Goal: Task Accomplishment & Management: Complete application form

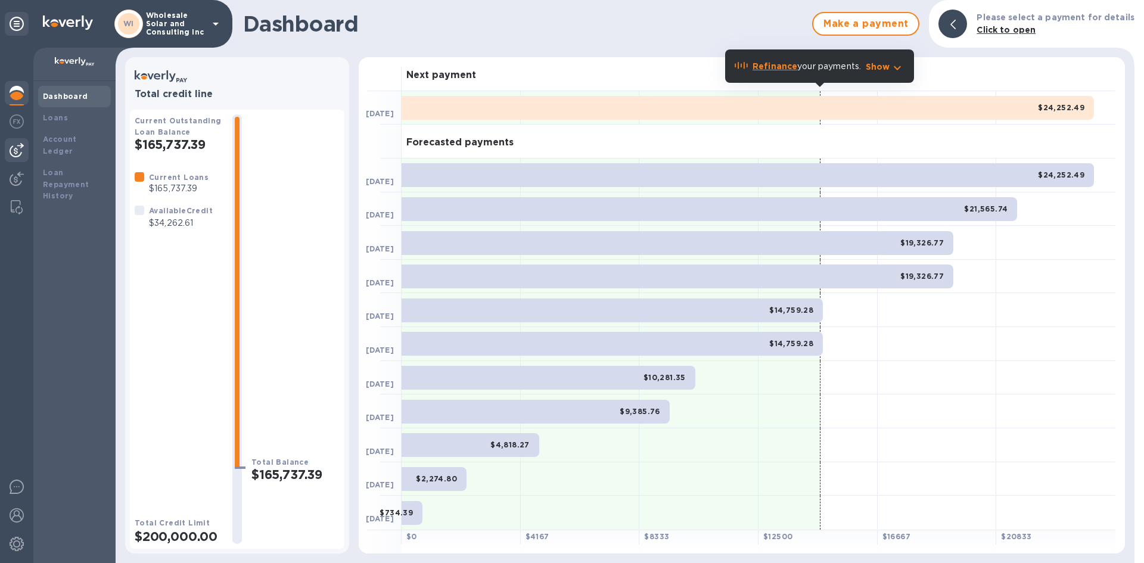
click at [15, 153] on img at bounding box center [17, 150] width 14 height 14
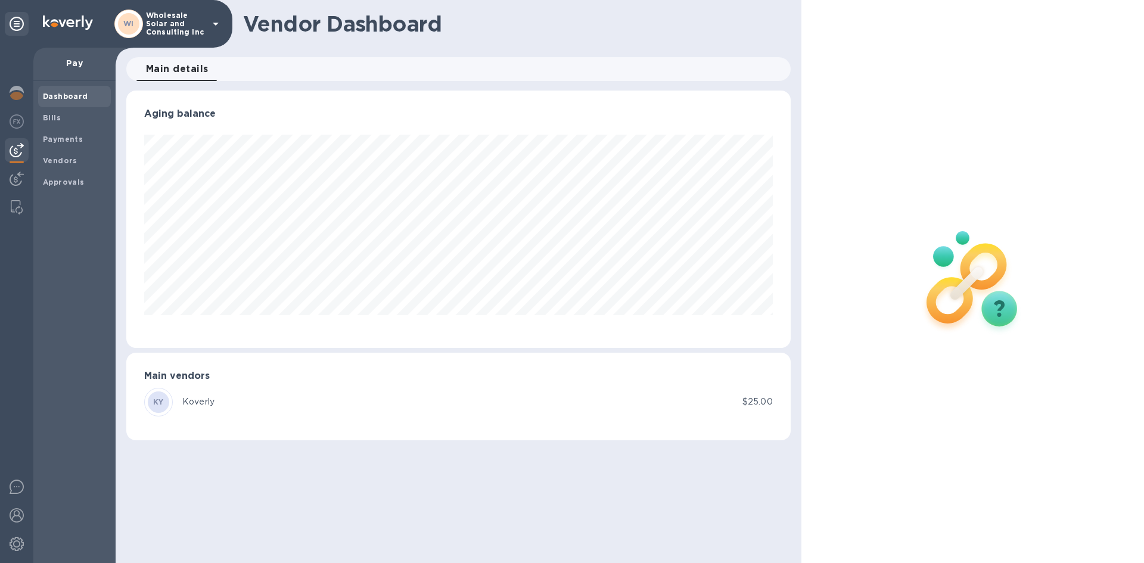
scroll to position [257, 664]
click at [63, 122] on span "Bills" at bounding box center [74, 118] width 63 height 12
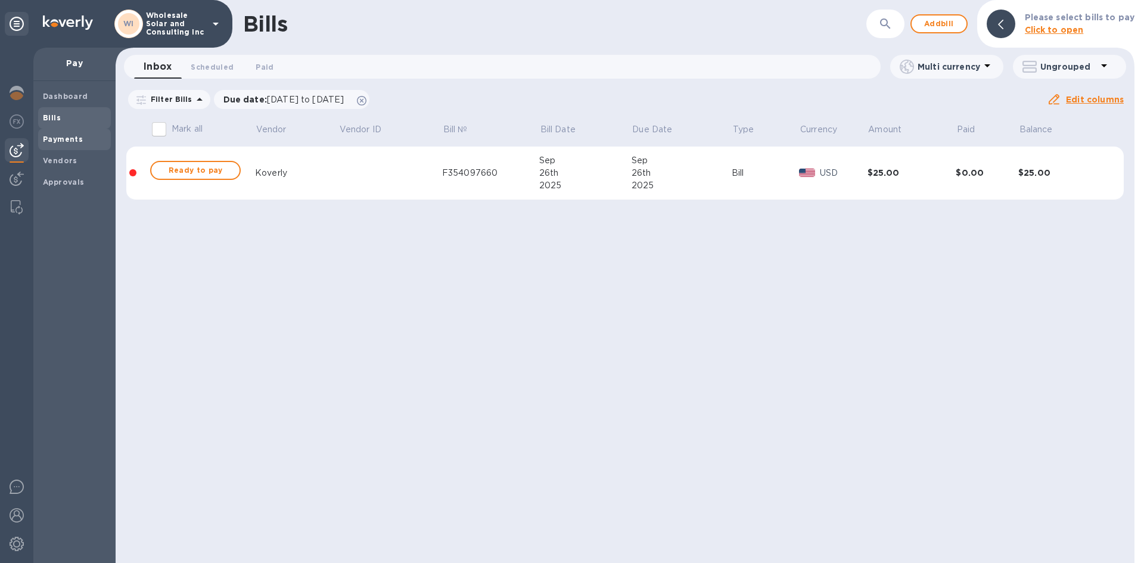
click at [61, 137] on b "Payments" at bounding box center [63, 139] width 40 height 9
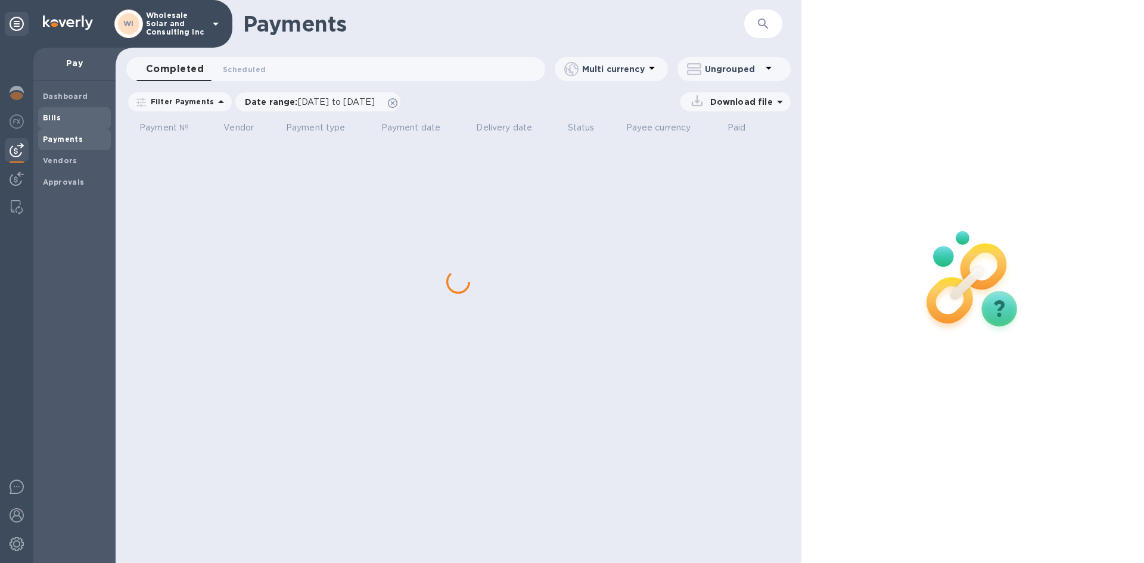
click at [61, 115] on span "Bills" at bounding box center [74, 118] width 63 height 12
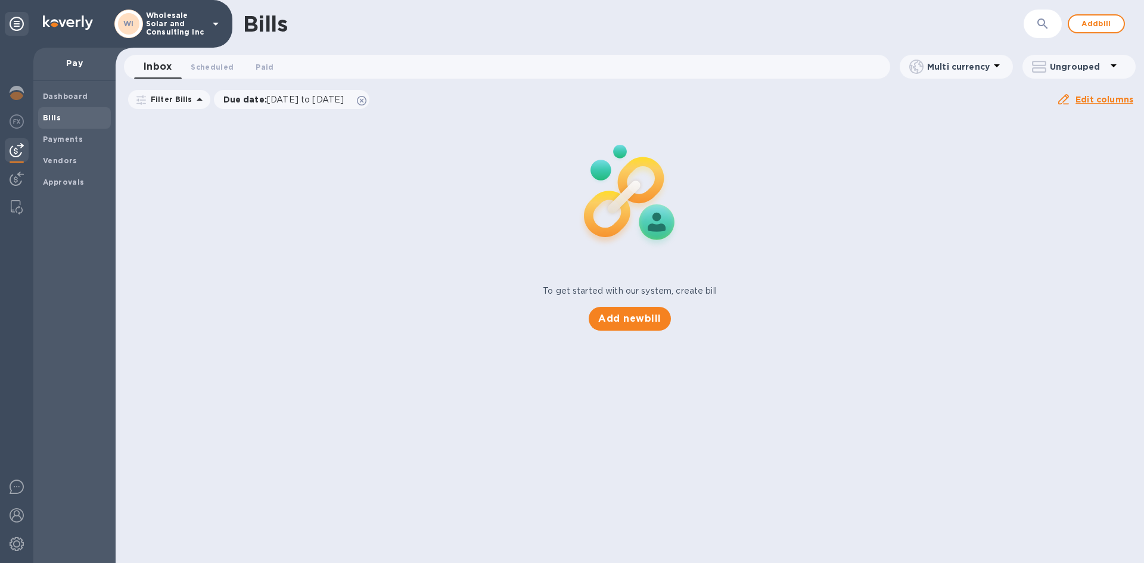
click at [670, 305] on div "Add new bill" at bounding box center [629, 318] width 91 height 33
click at [654, 312] on span "Add new bill" at bounding box center [629, 319] width 63 height 14
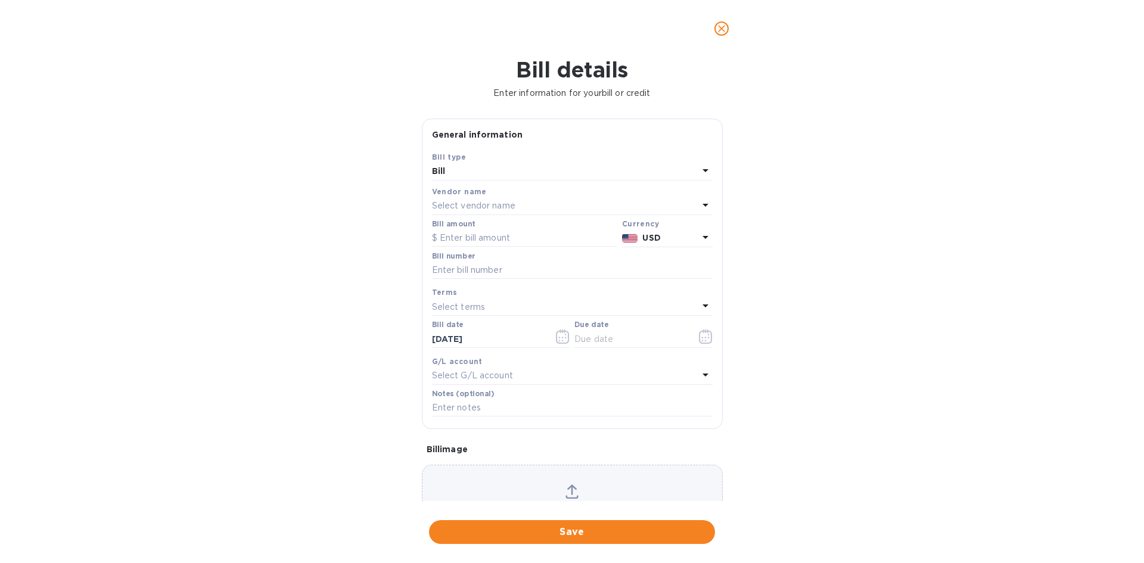
click at [474, 199] on div "Select vendor name" at bounding box center [565, 206] width 266 height 17
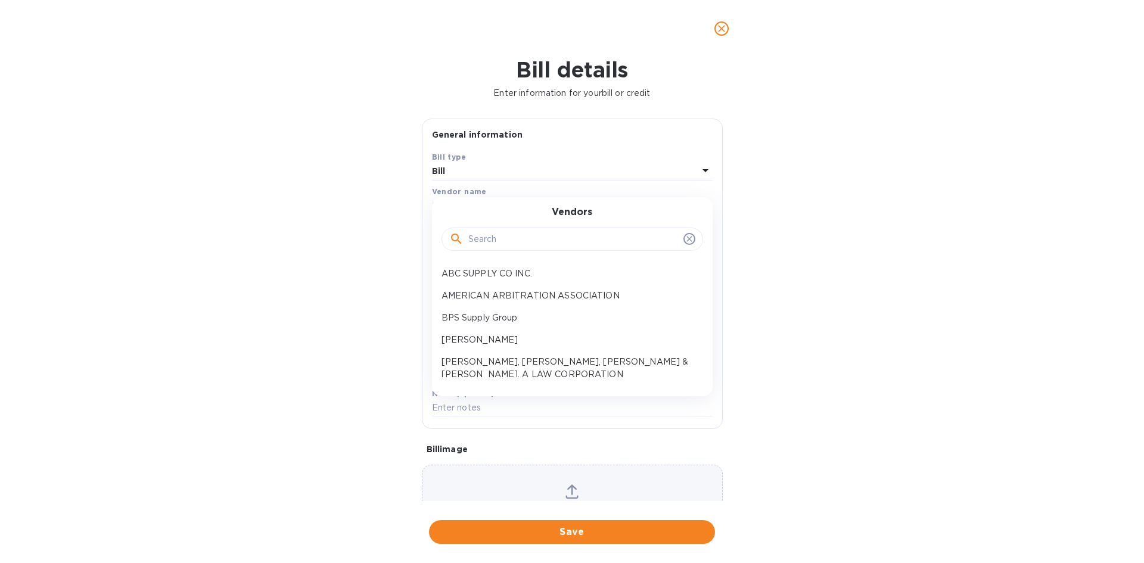
click at [484, 209] on div "Vendors" at bounding box center [572, 232] width 252 height 51
click at [483, 240] on input "text" at bounding box center [574, 240] width 210 height 18
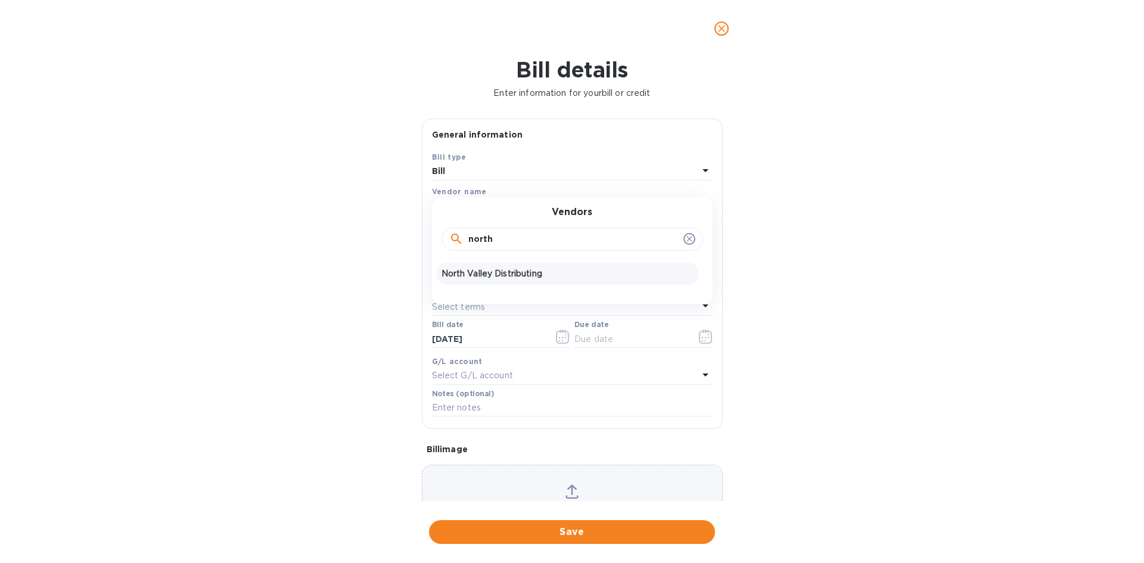
type input "north"
click at [492, 275] on p "North Valley Distributing" at bounding box center [568, 274] width 252 height 13
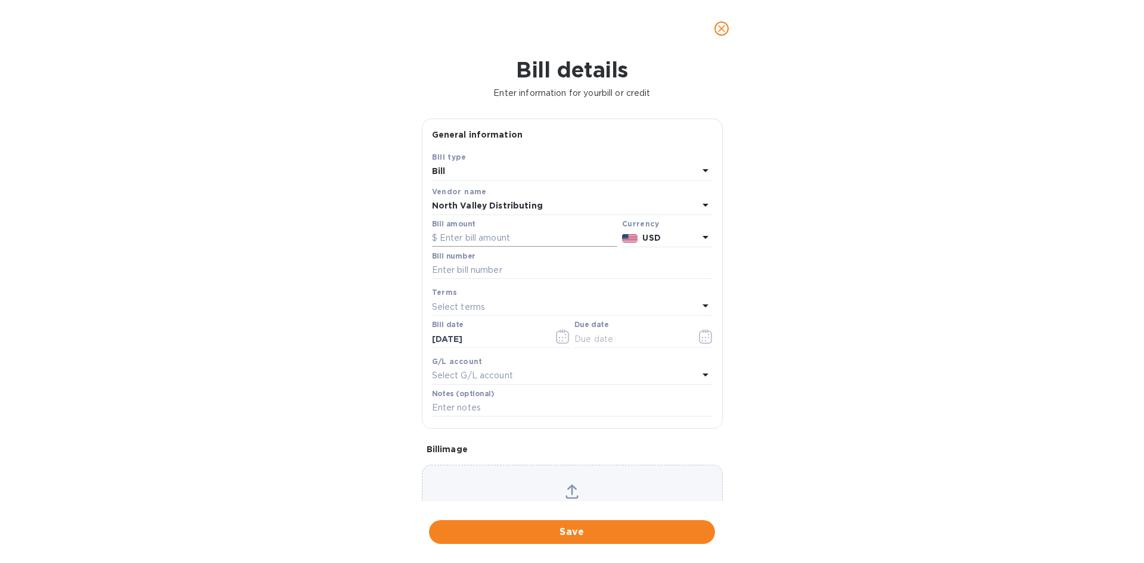
click at [468, 233] on input "text" at bounding box center [524, 238] width 185 height 18
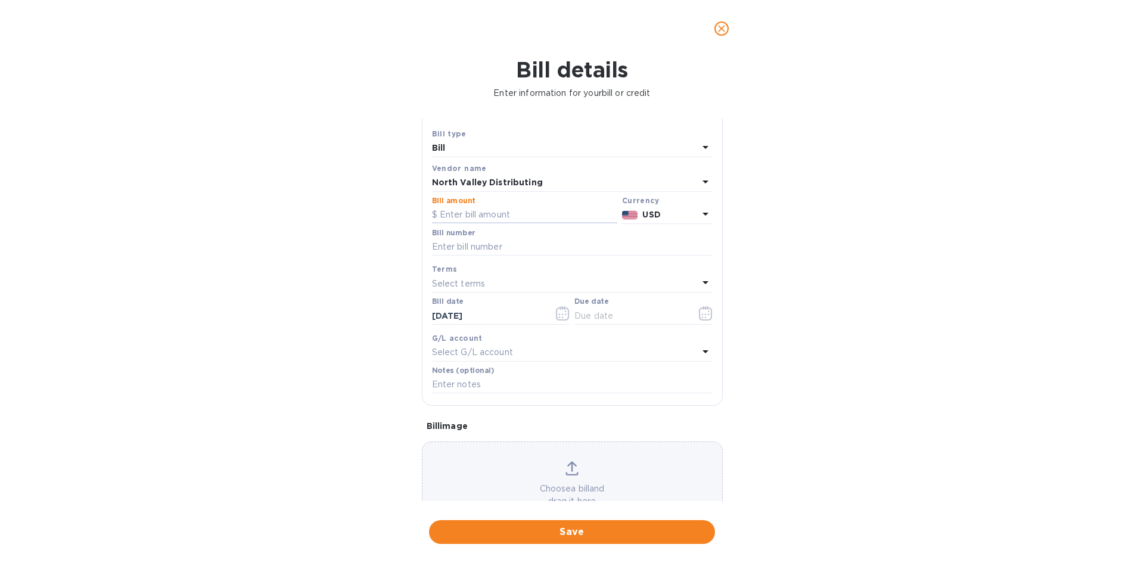
scroll to position [4, 0]
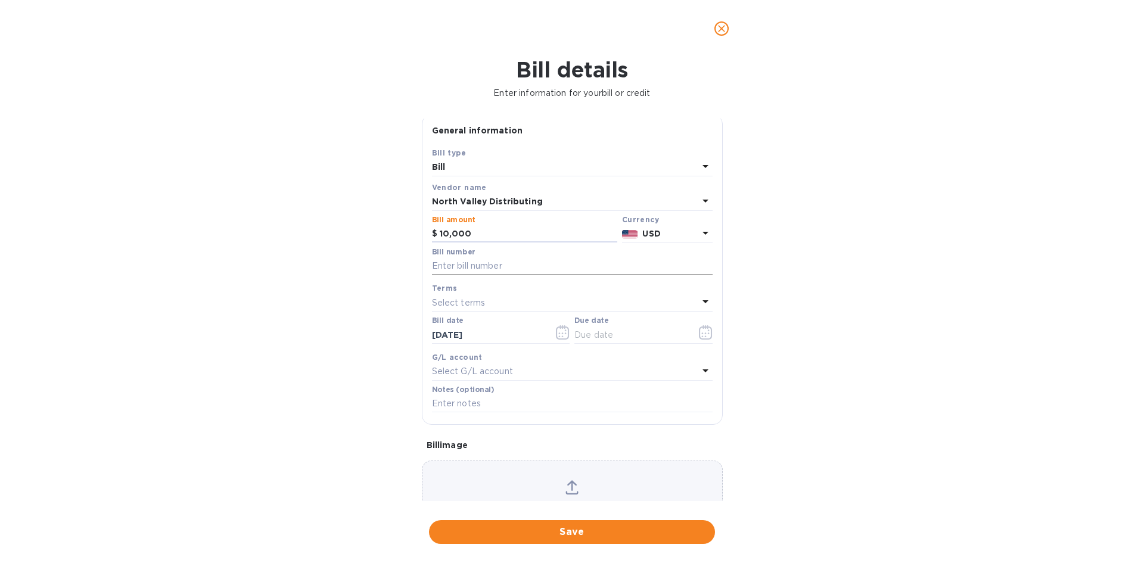
type input "10,000"
click at [525, 267] on input "text" at bounding box center [572, 266] width 281 height 18
click at [722, 30] on icon "close" at bounding box center [722, 29] width 12 height 12
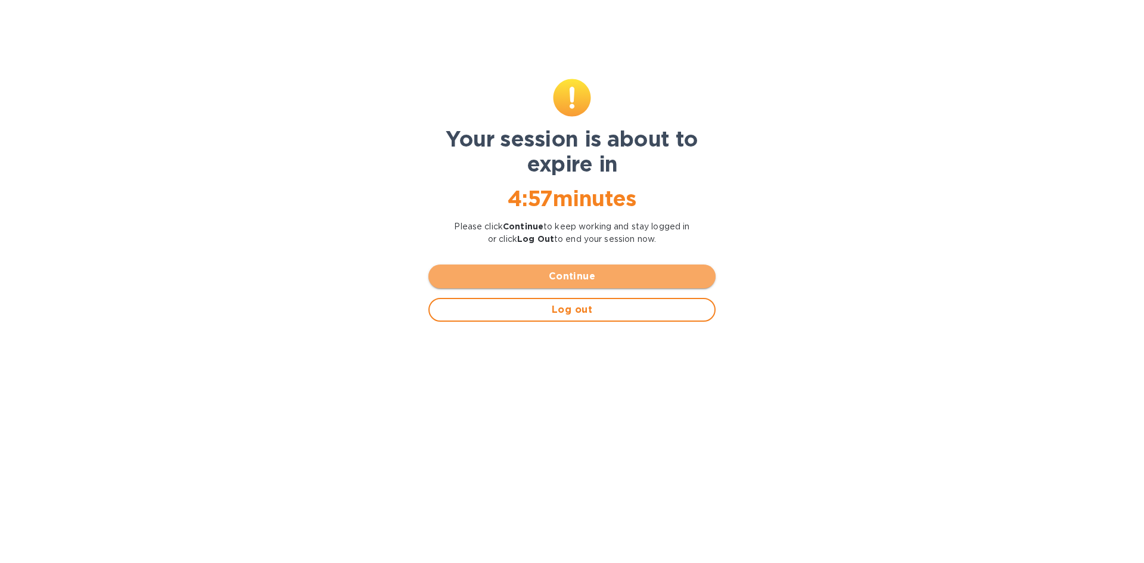
click at [600, 282] on span "Continue" at bounding box center [572, 276] width 268 height 14
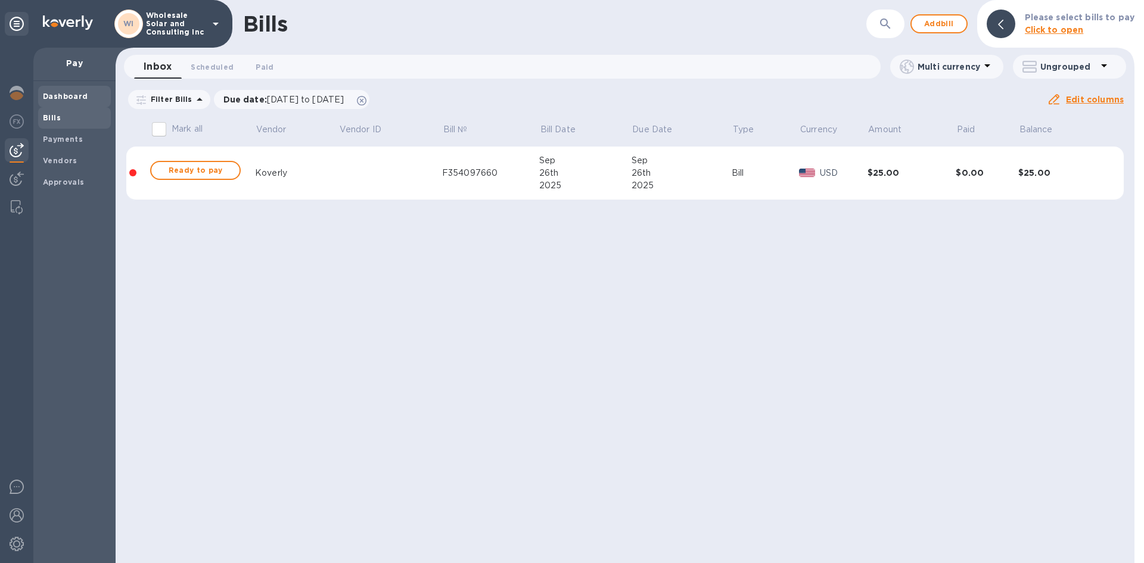
click at [70, 99] on b "Dashboard" at bounding box center [65, 96] width 45 height 9
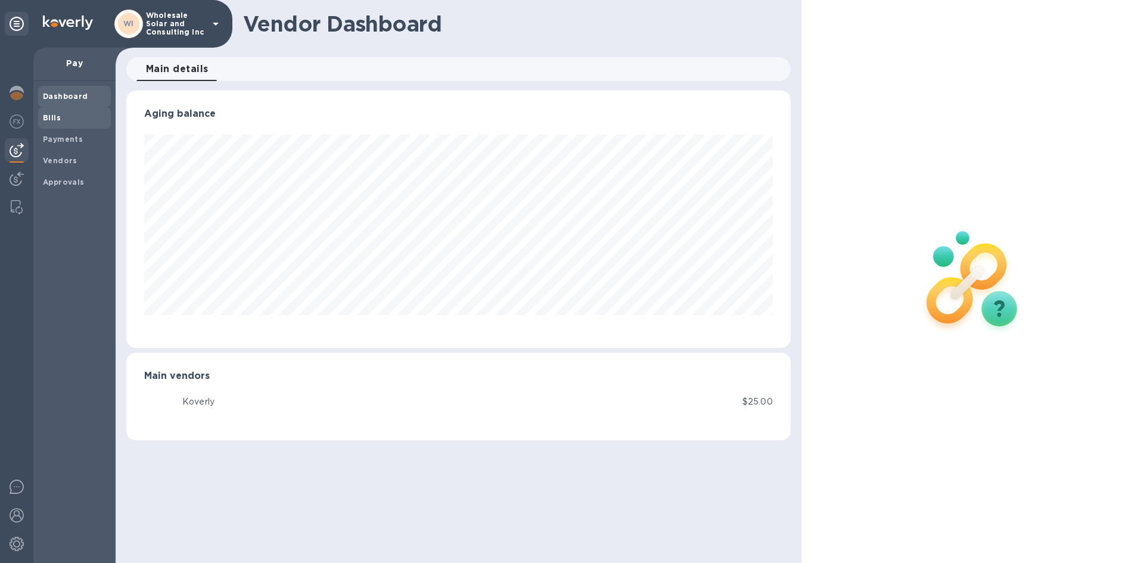
click at [61, 116] on span "Bills" at bounding box center [74, 118] width 63 height 12
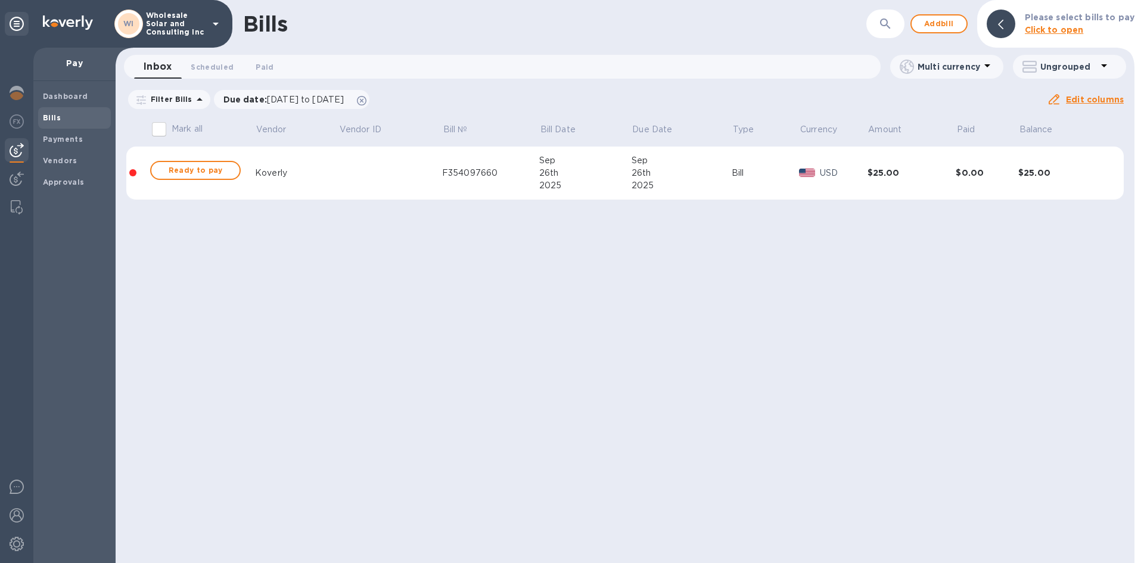
click at [626, 328] on div "Bills ​ Add bill Please select bills to pay Click to open Inbox 0 Scheduled 0 P…" at bounding box center [625, 281] width 1019 height 563
click at [69, 98] on b "Dashboard" at bounding box center [65, 96] width 45 height 9
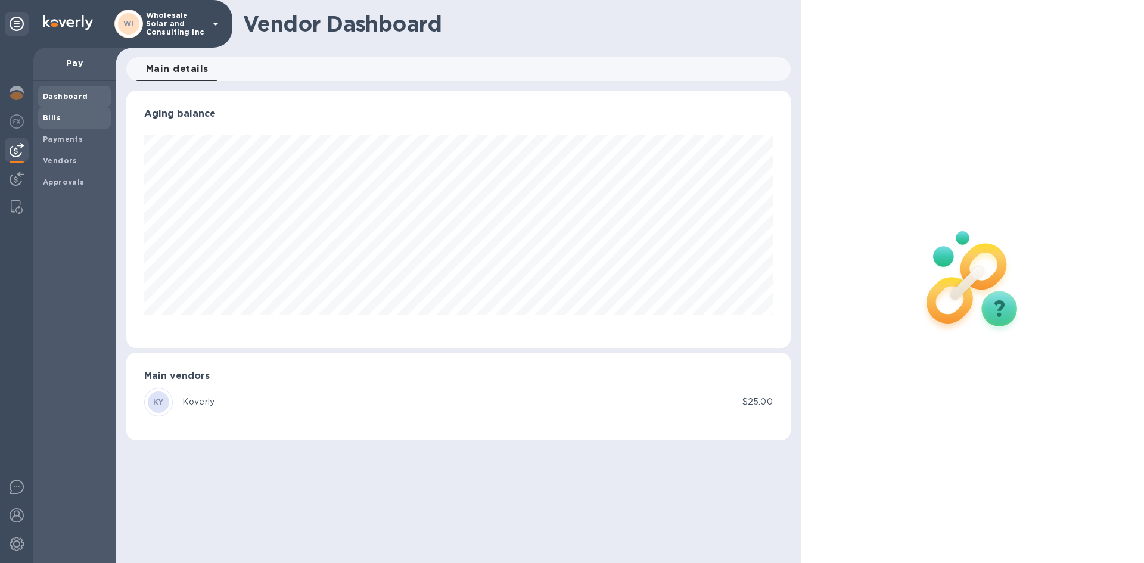
scroll to position [257, 664]
click at [60, 114] on span "Bills" at bounding box center [74, 118] width 63 height 12
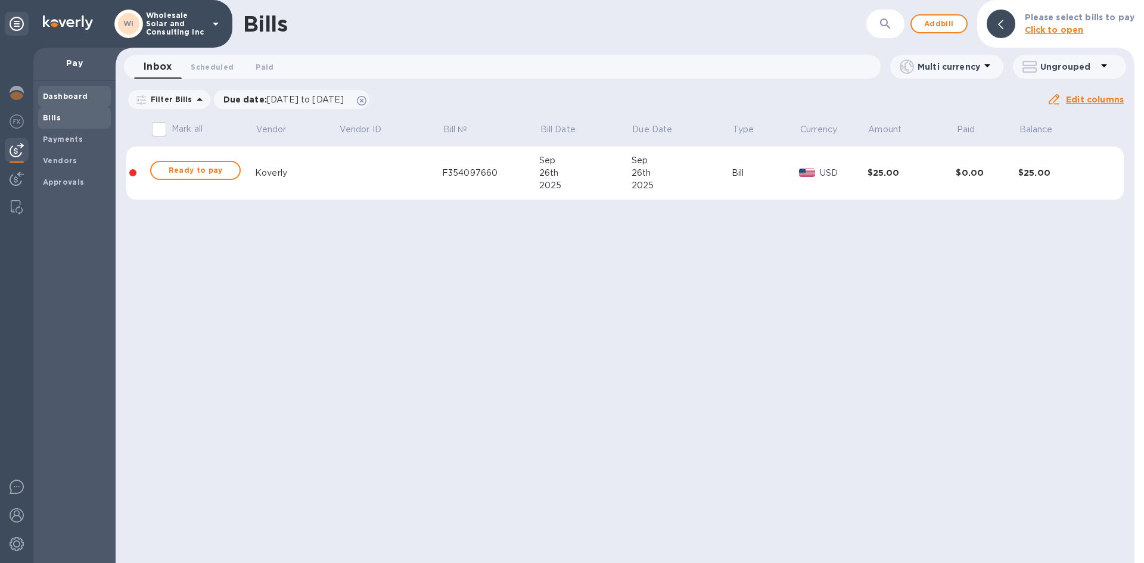
click at [55, 98] on b "Dashboard" at bounding box center [65, 96] width 45 height 9
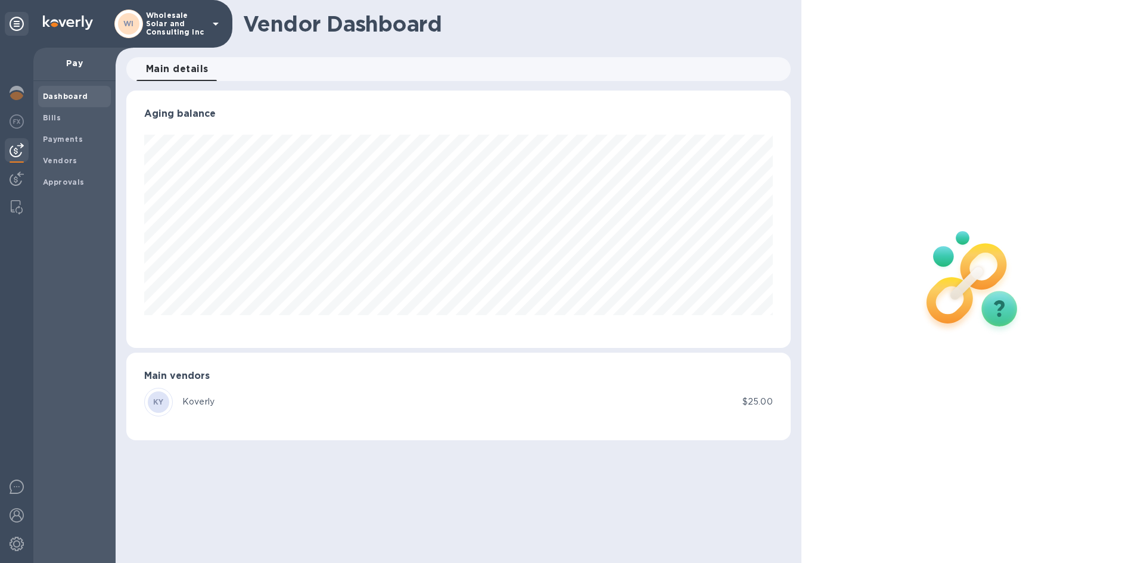
scroll to position [257, 664]
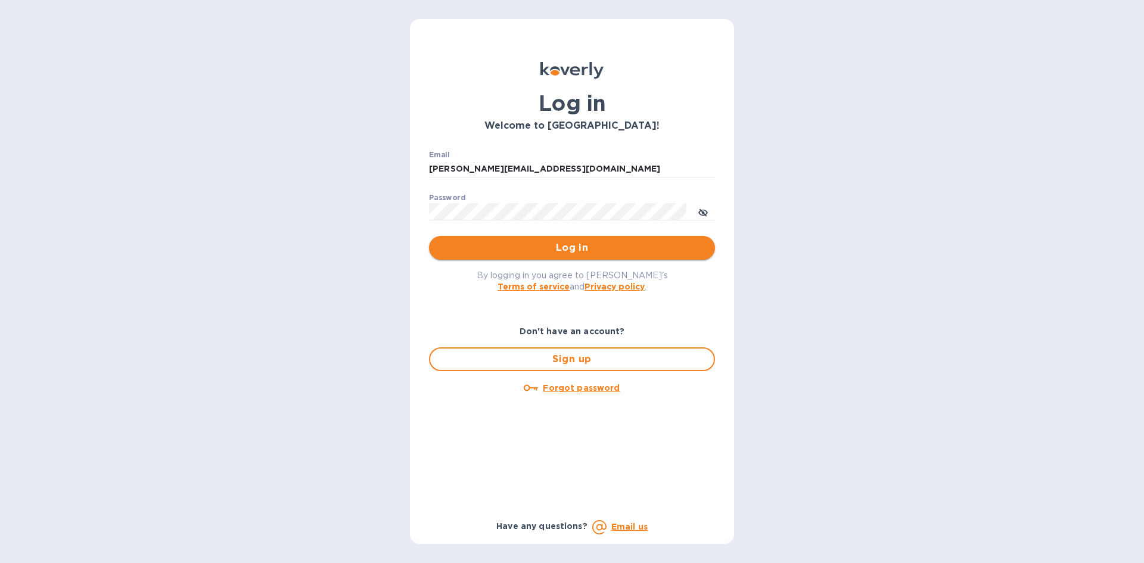
click at [582, 251] on span "Log in" at bounding box center [572, 248] width 267 height 14
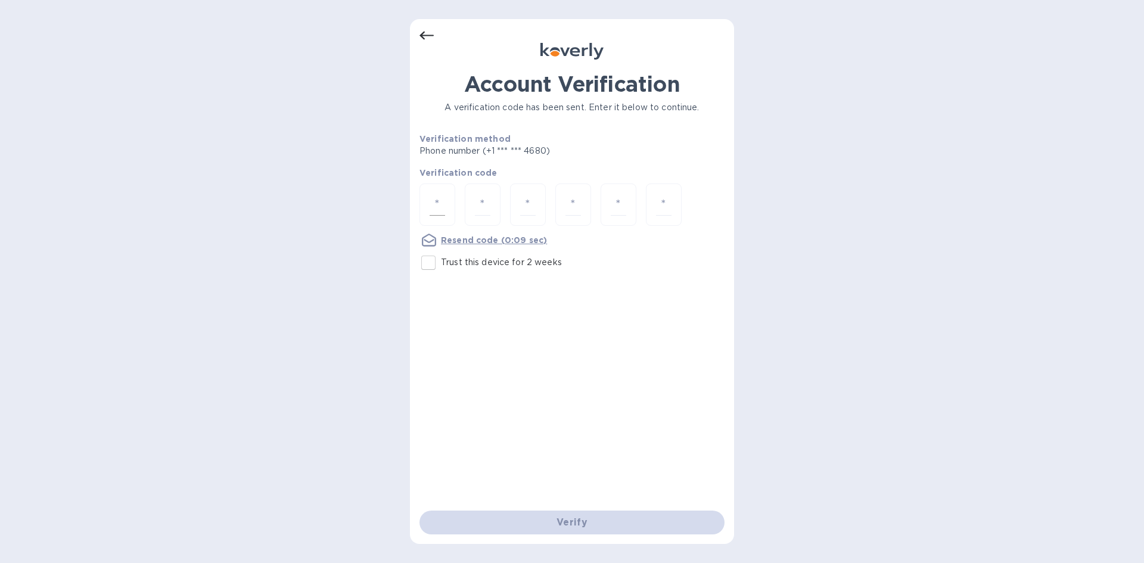
click at [440, 196] on input "number" at bounding box center [437, 205] width 15 height 22
type input "5"
type input "9"
type input "5"
type input "2"
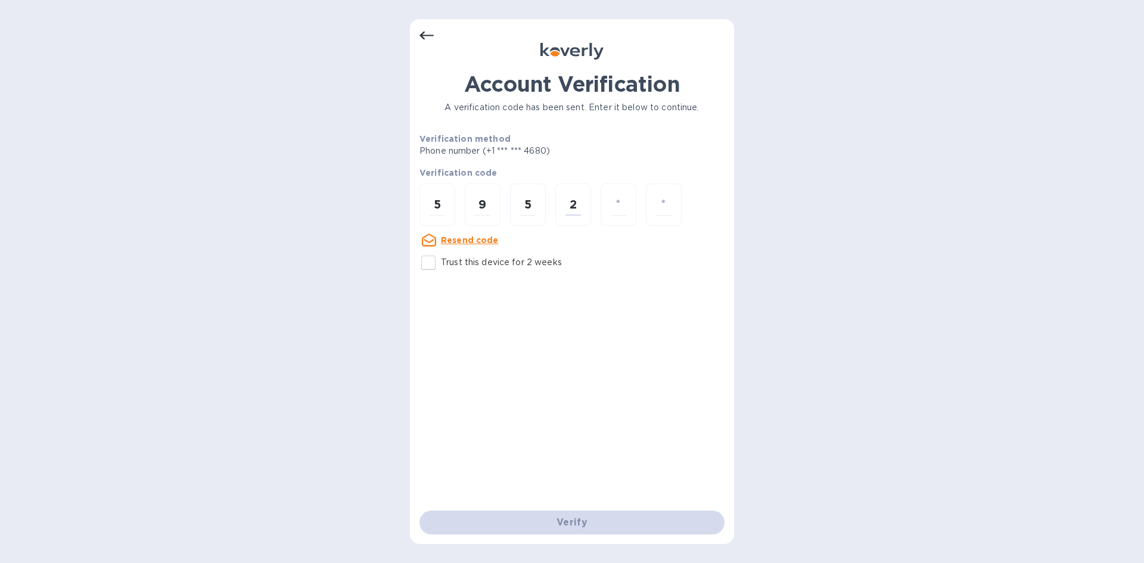
type input "1"
type input "8"
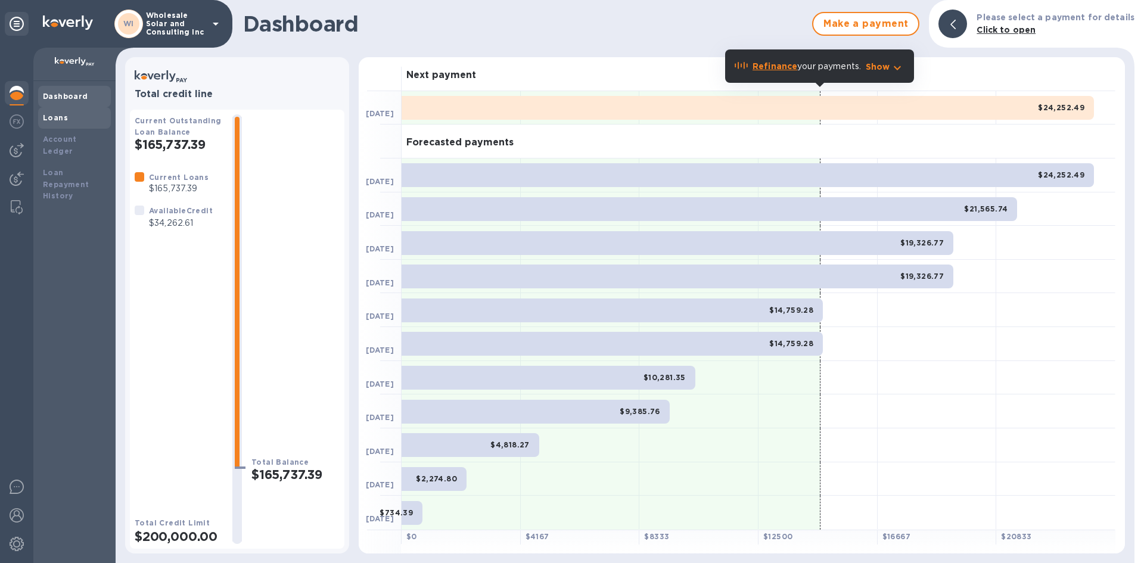
click at [75, 119] on div "Loans" at bounding box center [74, 118] width 63 height 12
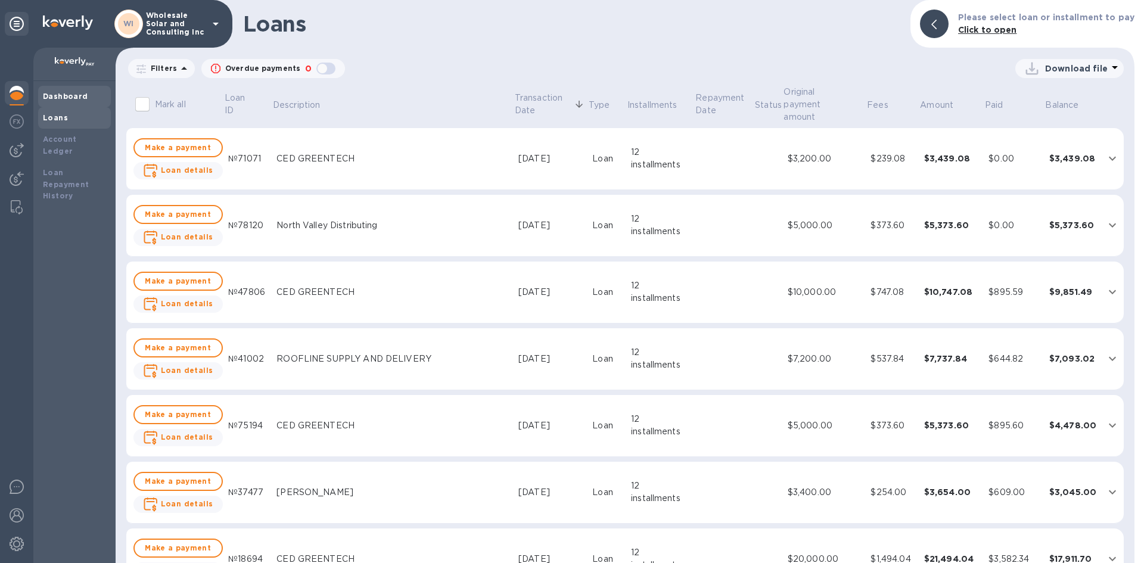
click at [64, 96] on b "Dashboard" at bounding box center [65, 96] width 45 height 9
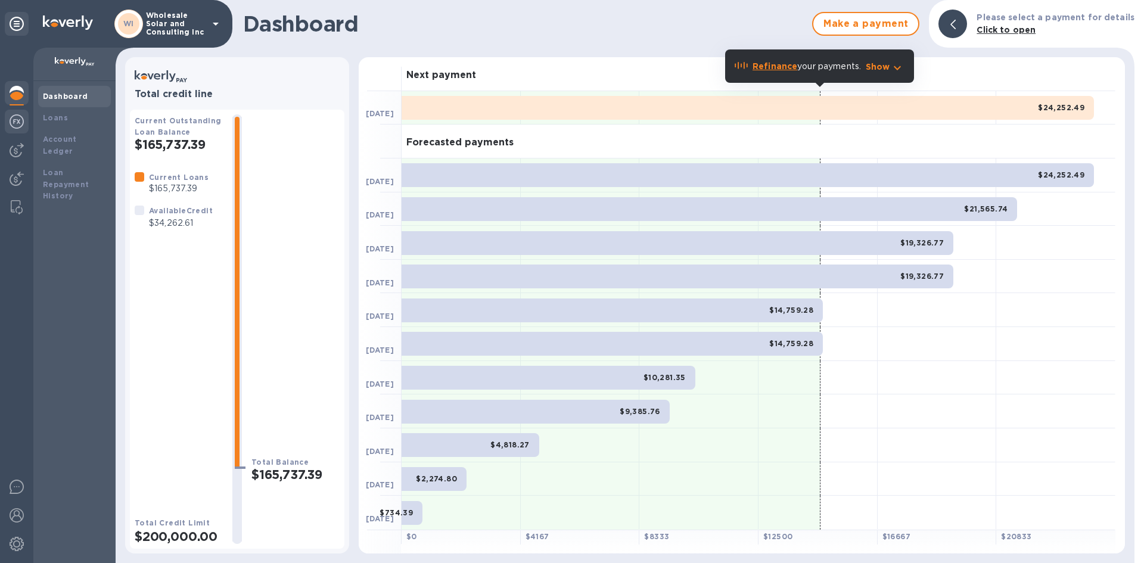
click at [19, 123] on img at bounding box center [17, 121] width 14 height 14
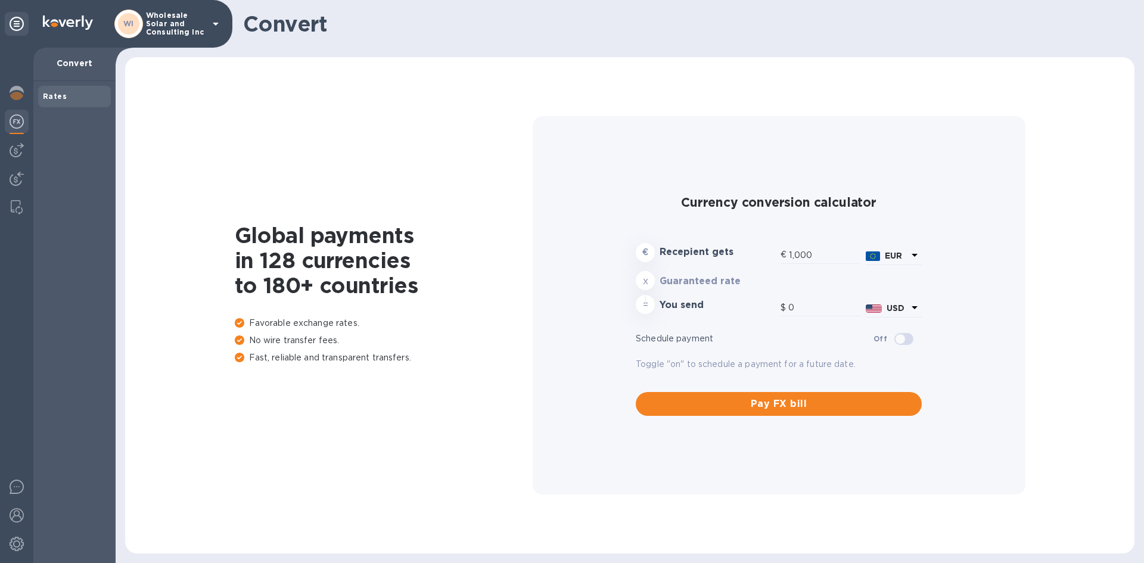
type input "1,162.99"
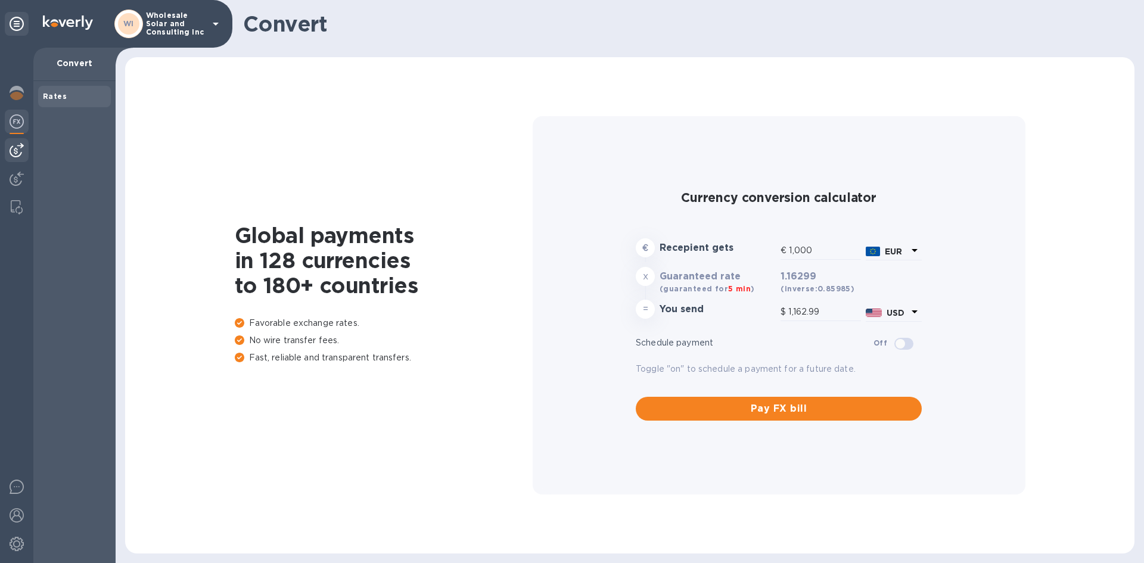
click at [11, 158] on div at bounding box center [17, 150] width 24 height 24
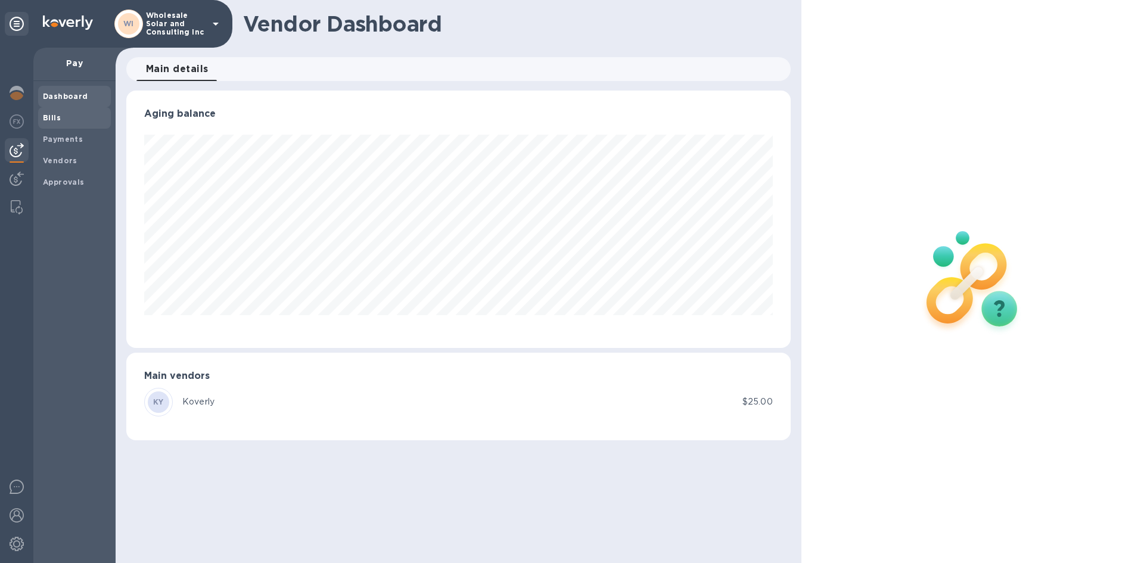
scroll to position [257, 664]
click at [76, 117] on span "Bills" at bounding box center [74, 118] width 63 height 12
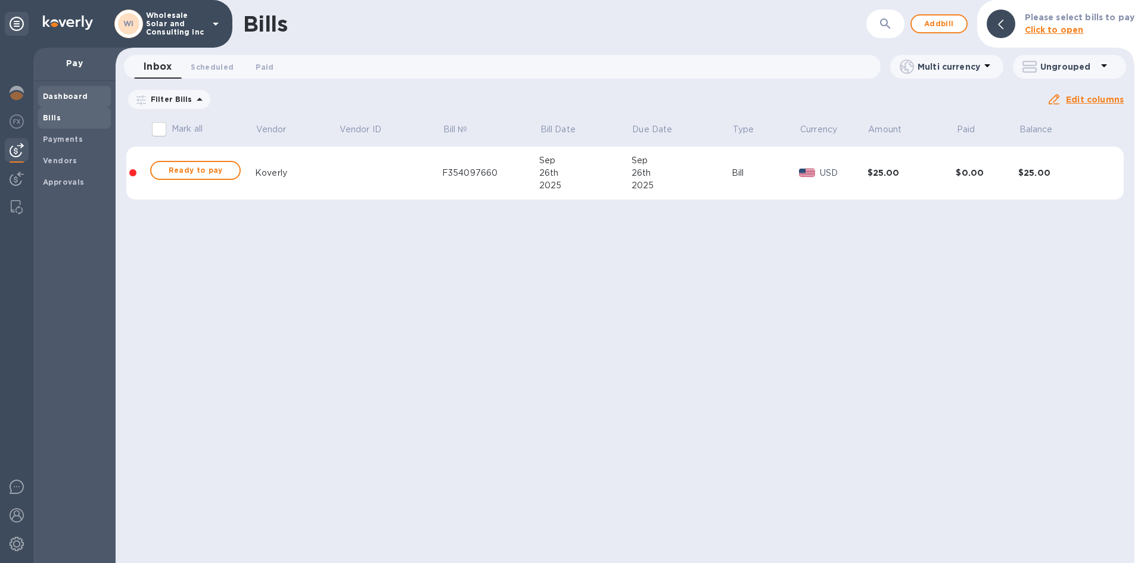
click at [67, 98] on b "Dashboard" at bounding box center [65, 96] width 45 height 9
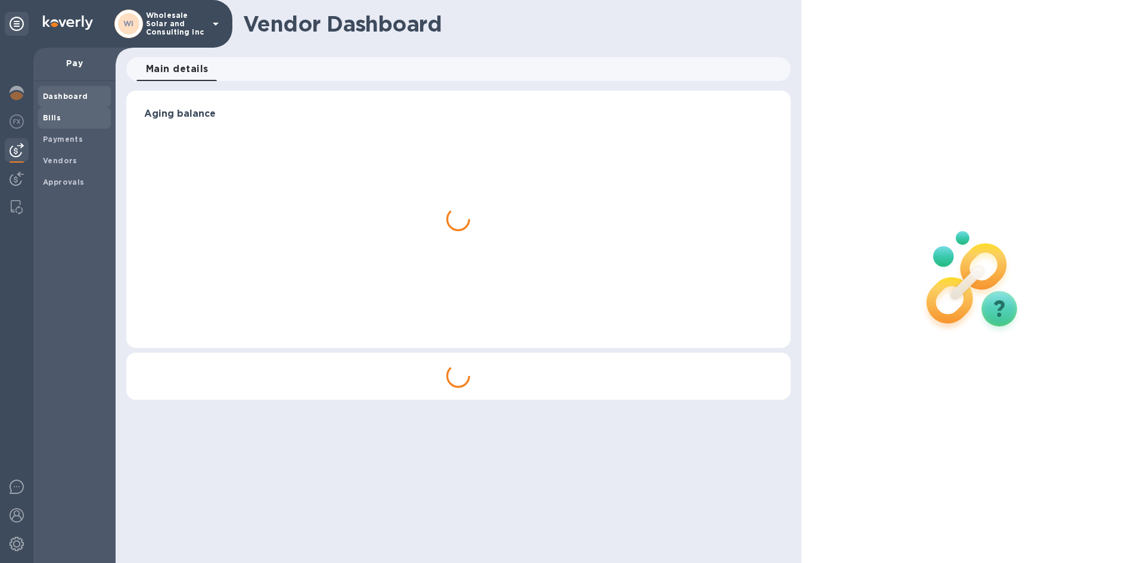
click at [51, 126] on div "Bills" at bounding box center [74, 117] width 73 height 21
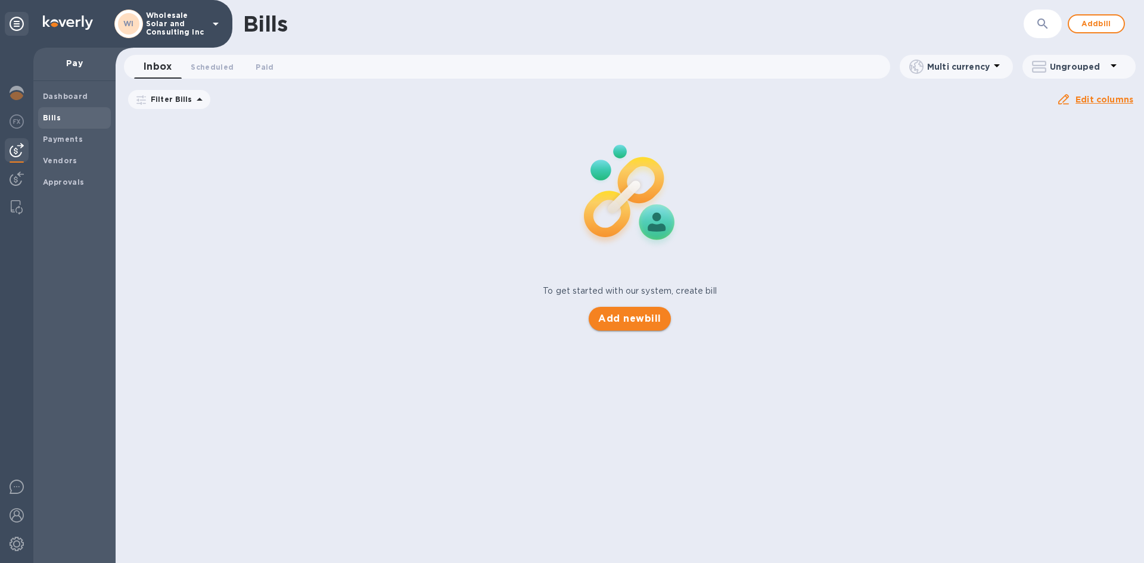
click at [626, 318] on span "Add new bill" at bounding box center [629, 319] width 63 height 14
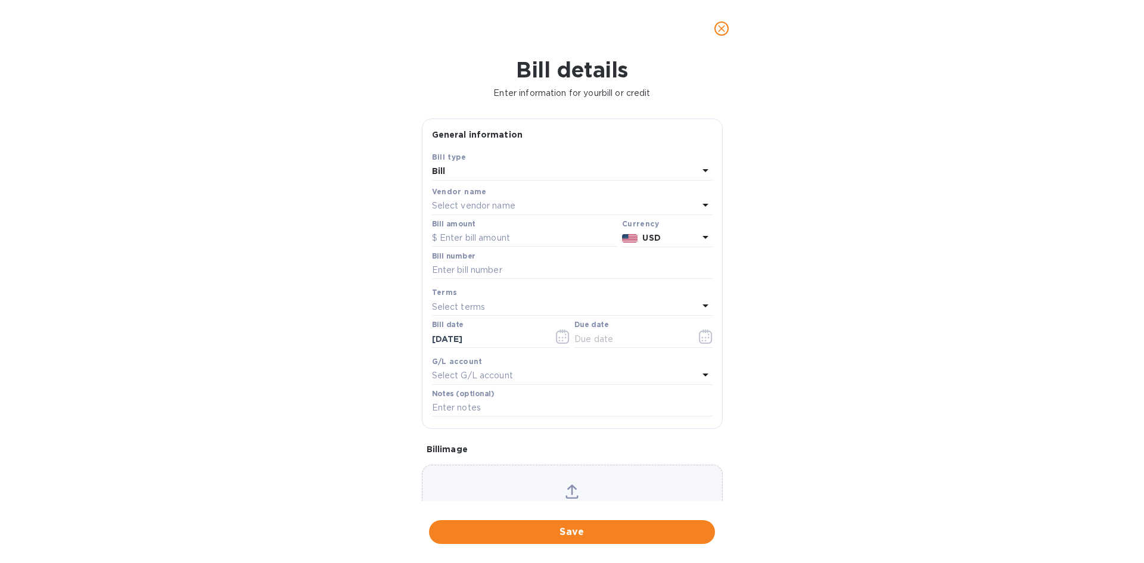
click at [494, 208] on p "Select vendor name" at bounding box center [473, 206] width 83 height 13
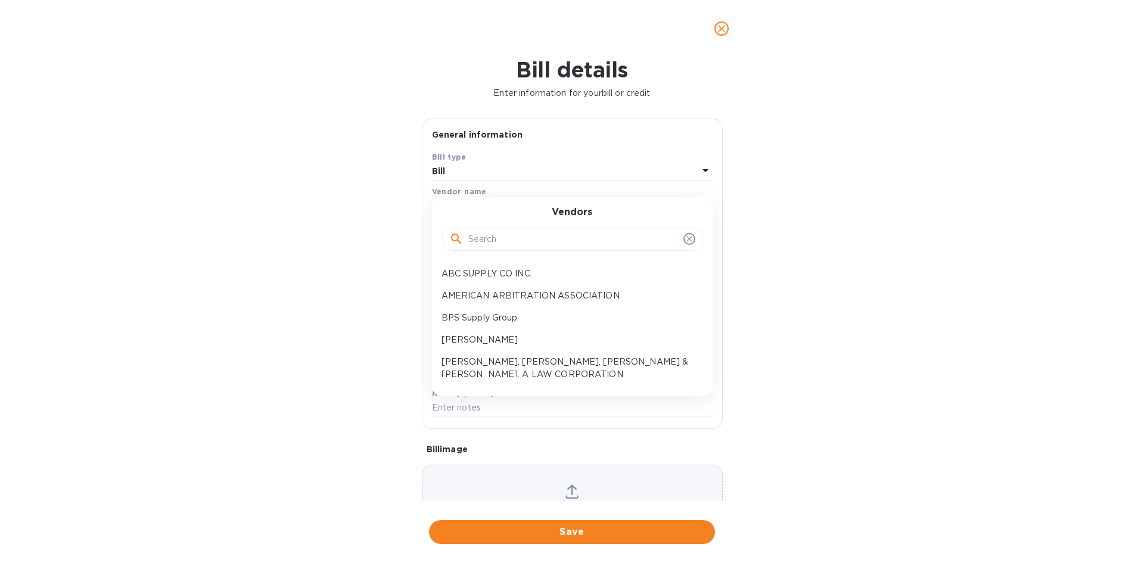
click at [502, 240] on input "text" at bounding box center [574, 240] width 210 height 18
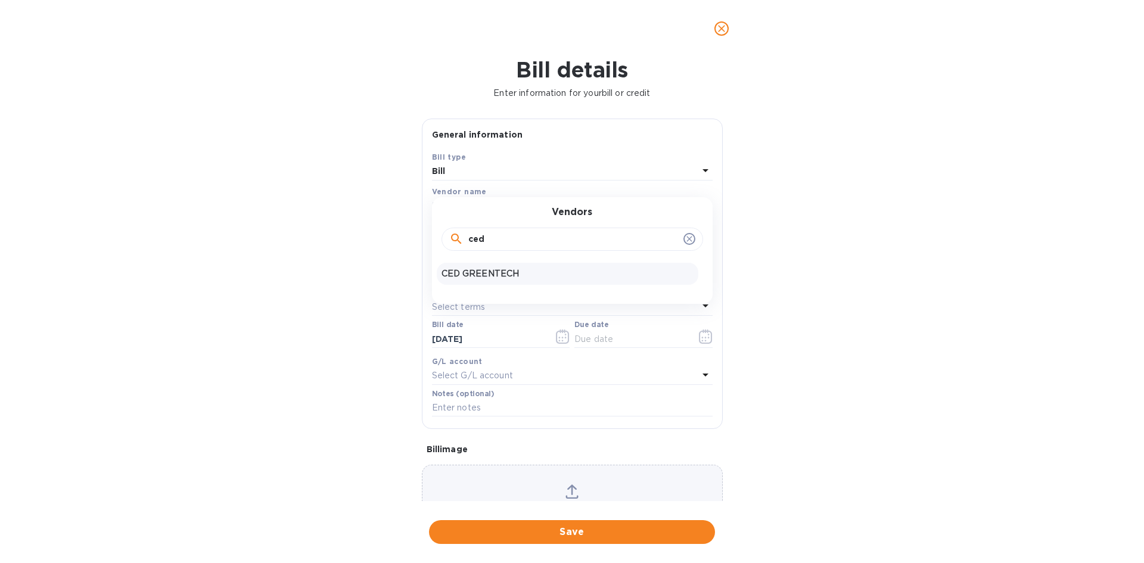
type input "ced"
click at [470, 268] on p "CED GREENTECH" at bounding box center [568, 274] width 252 height 13
click at [479, 237] on input "text" at bounding box center [524, 238] width 185 height 18
type input "25,000"
click at [473, 275] on input "text" at bounding box center [572, 271] width 281 height 18
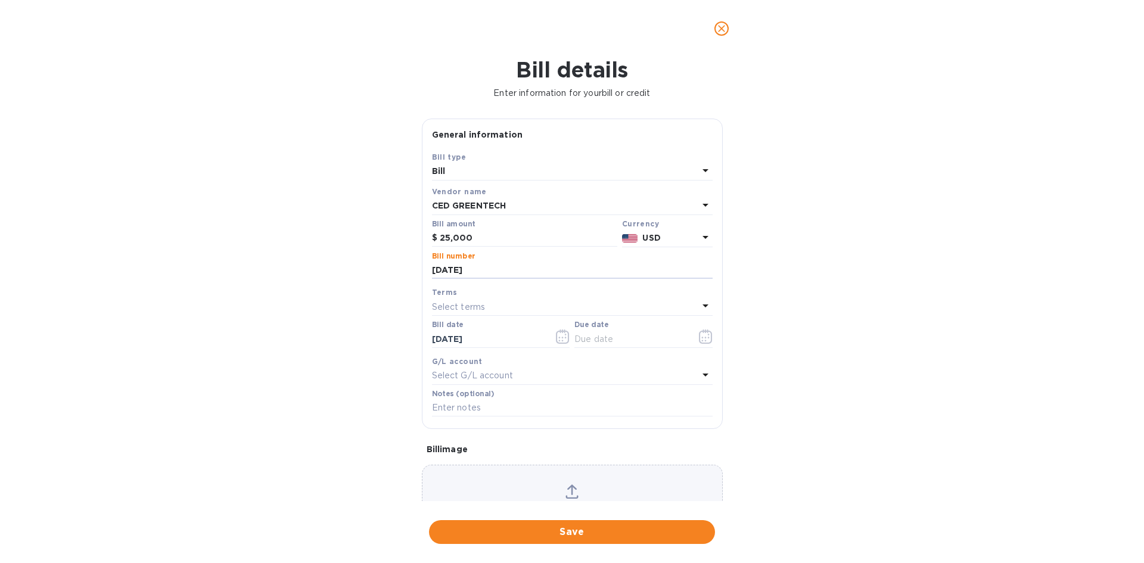
type input "[DATE]"
click at [502, 288] on div "Terms" at bounding box center [572, 292] width 281 height 13
click at [699, 335] on icon "button" at bounding box center [706, 337] width 14 height 14
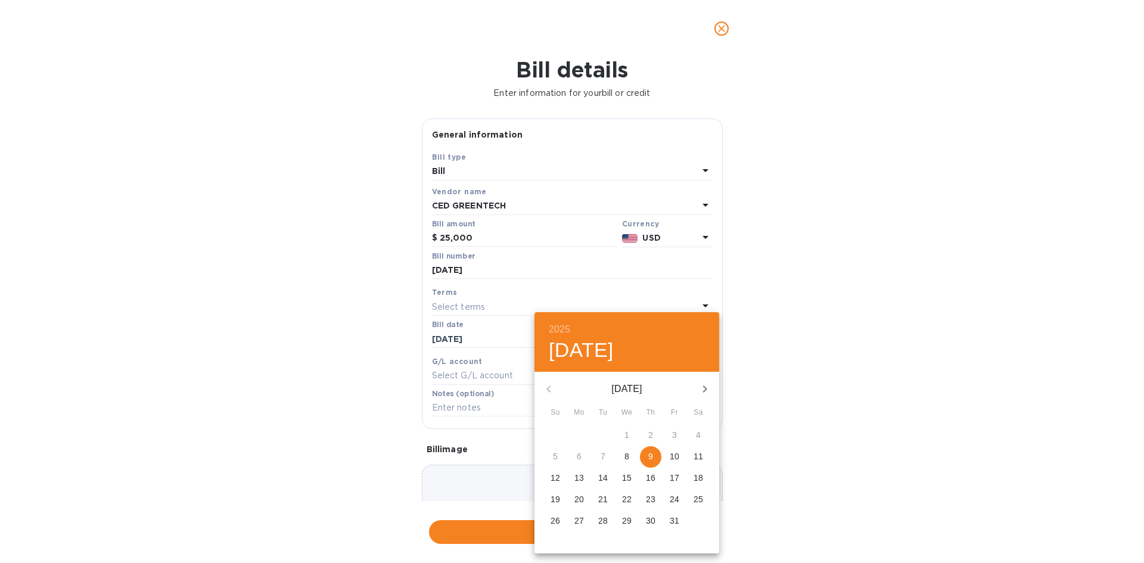
click at [647, 458] on span "9" at bounding box center [650, 457] width 21 height 12
type input "[DATE]"
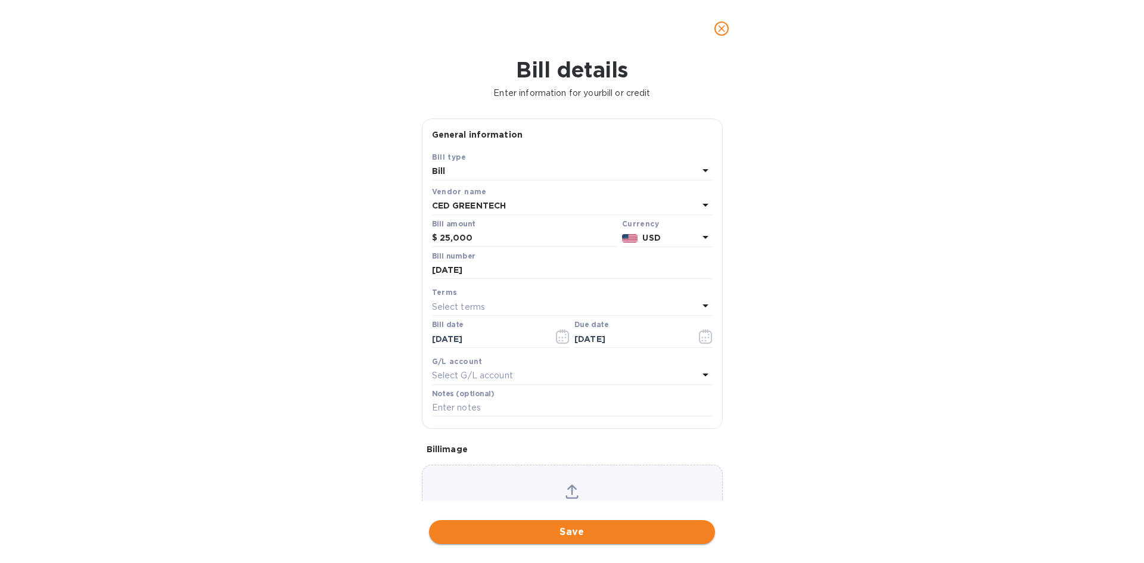
click at [593, 528] on span "Save" at bounding box center [572, 532] width 267 height 14
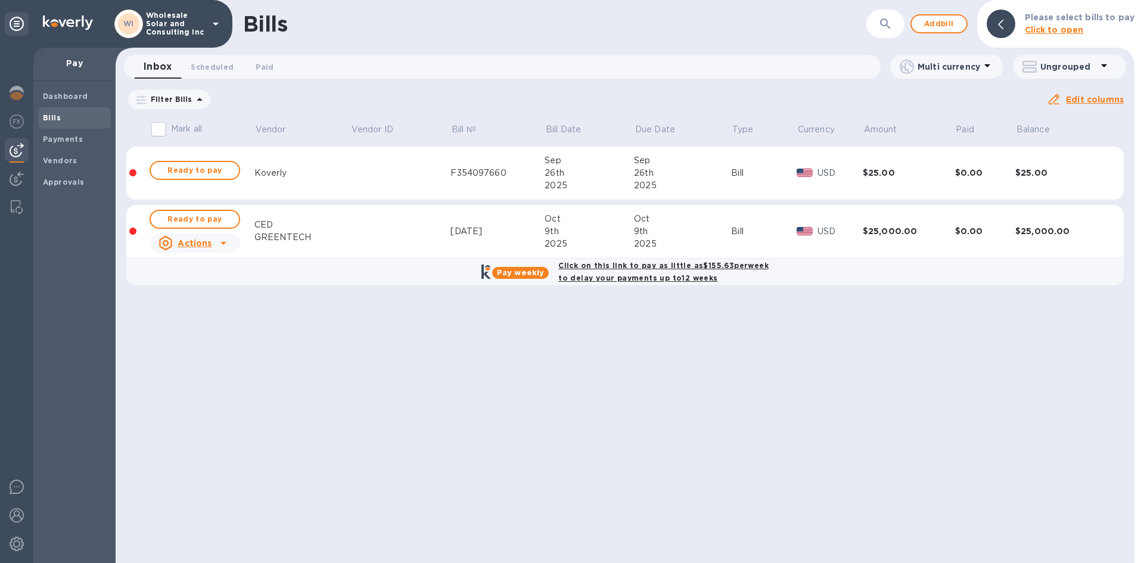
click at [618, 272] on div "Click on this link to pay as little as $155.63 per week to delay your payments …" at bounding box center [663, 272] width 215 height 30
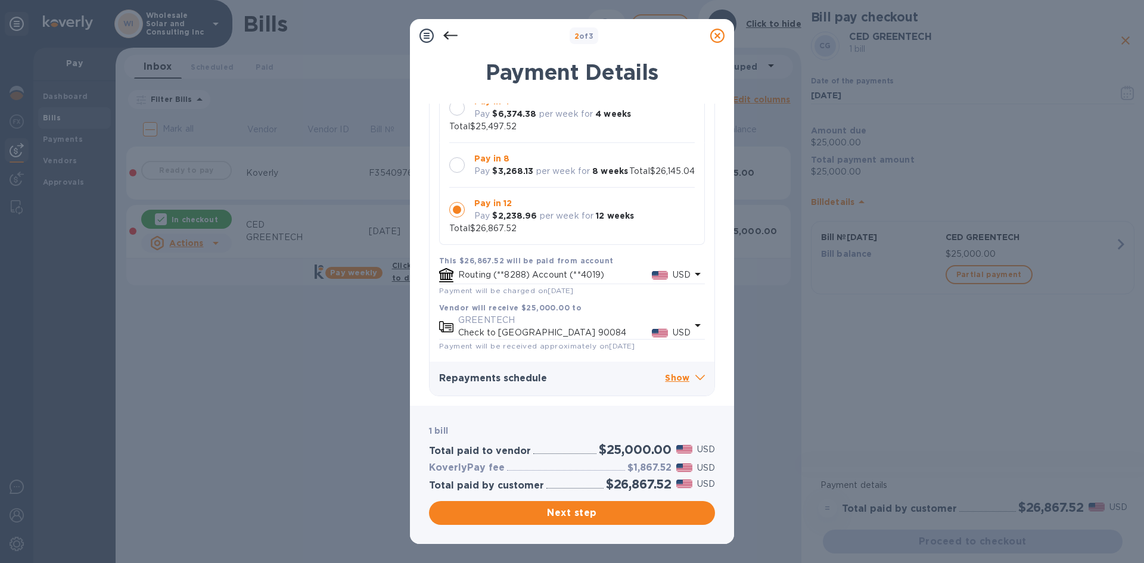
scroll to position [136, 0]
click at [679, 327] on p "USD" at bounding box center [682, 333] width 18 height 13
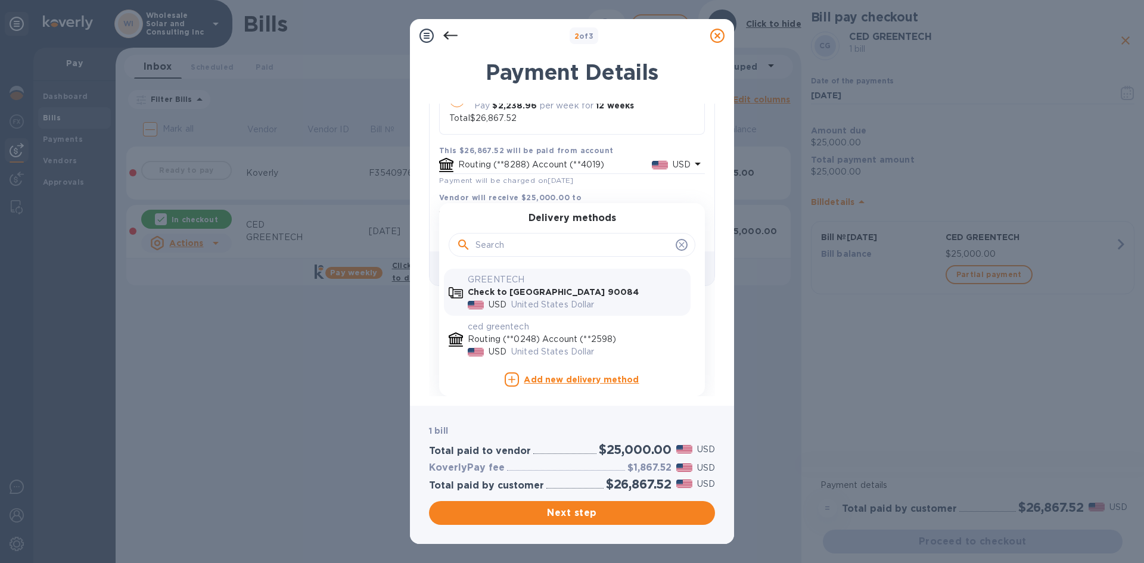
scroll to position [246, 0]
click at [556, 337] on p "Routing (**0248) Account (**2598)" at bounding box center [577, 339] width 218 height 13
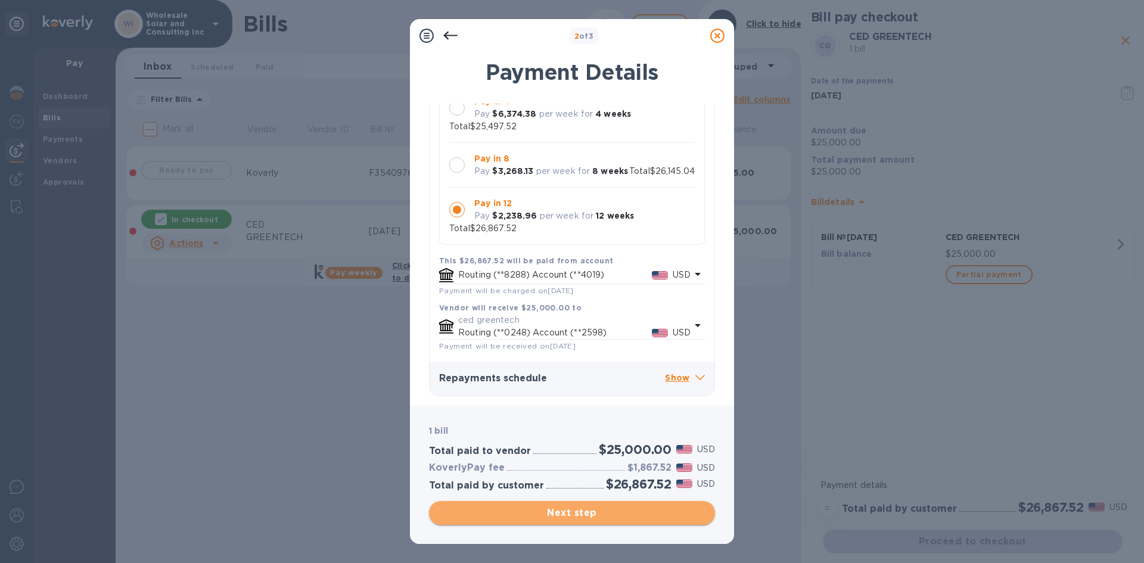
click at [598, 507] on span "Next step" at bounding box center [572, 513] width 267 height 14
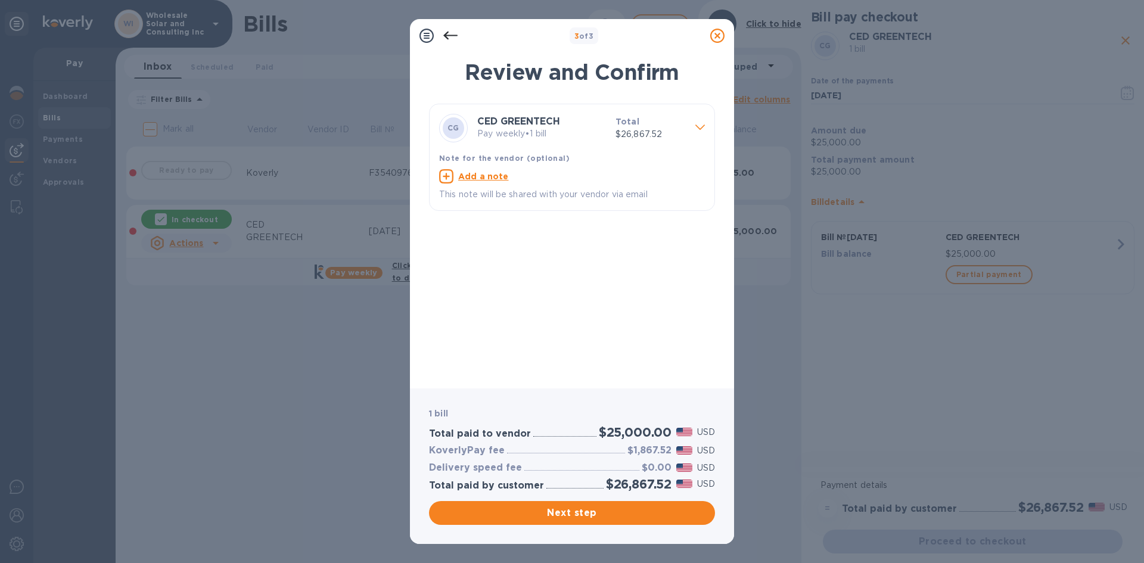
click at [655, 127] on p "Total" at bounding box center [651, 122] width 70 height 12
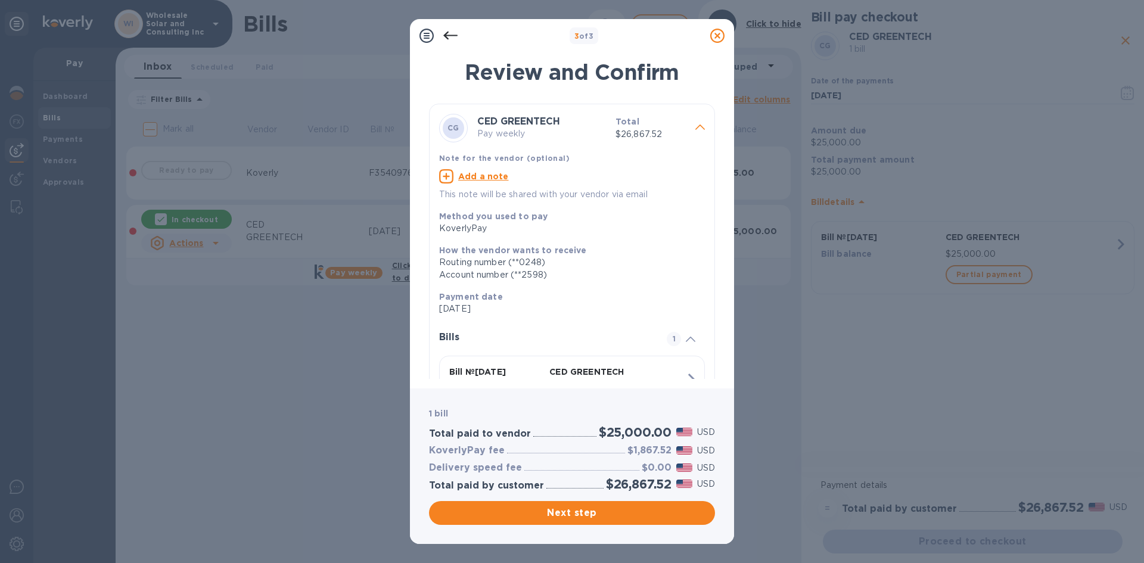
click at [655, 127] on p "Total" at bounding box center [651, 122] width 70 height 12
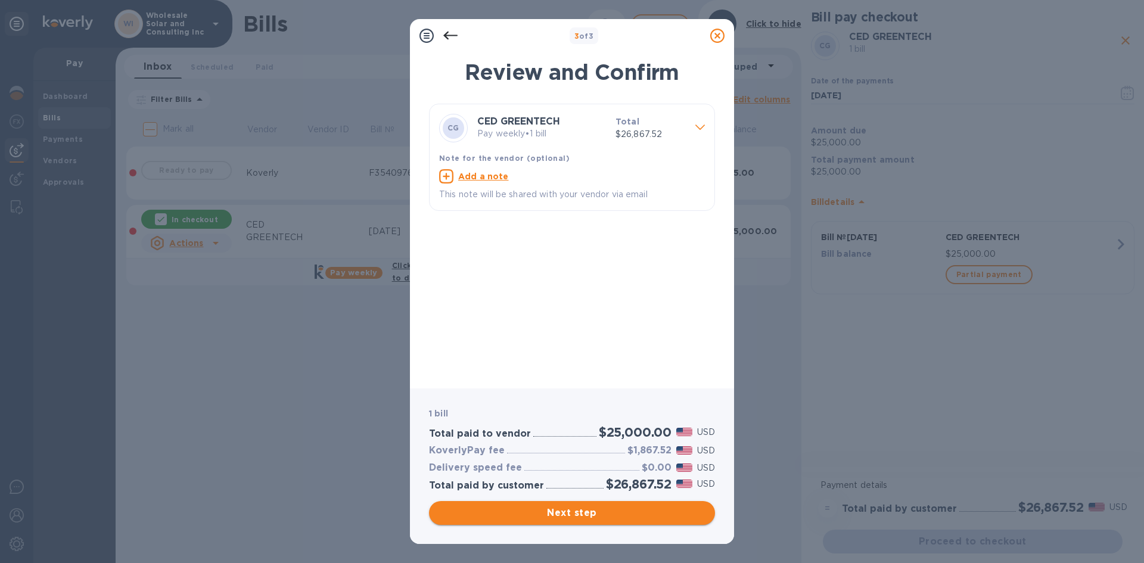
click at [589, 514] on span "Next step" at bounding box center [572, 513] width 267 height 14
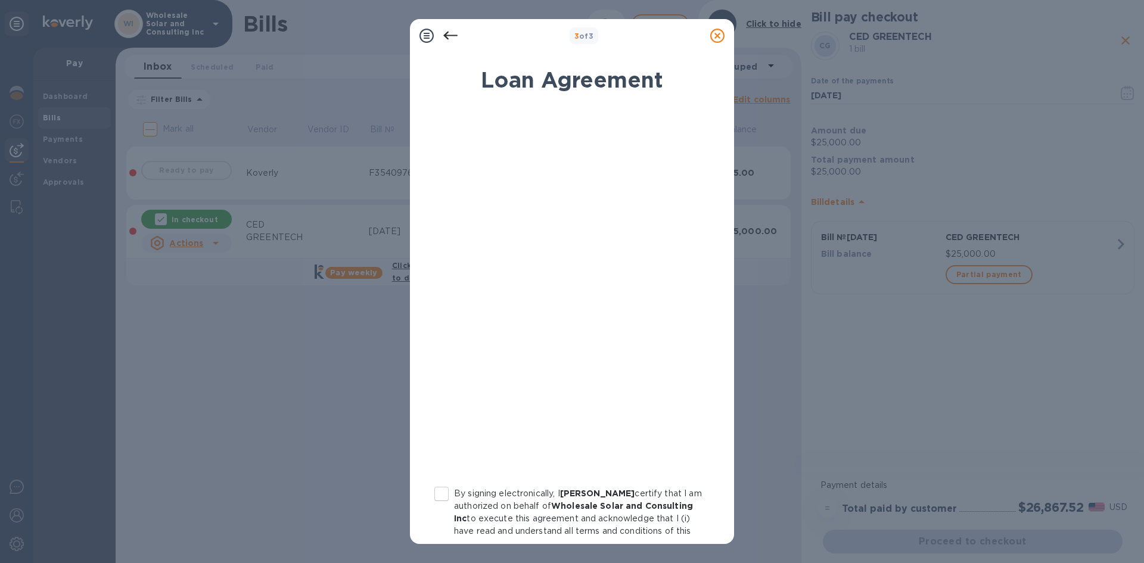
scroll to position [116, 0]
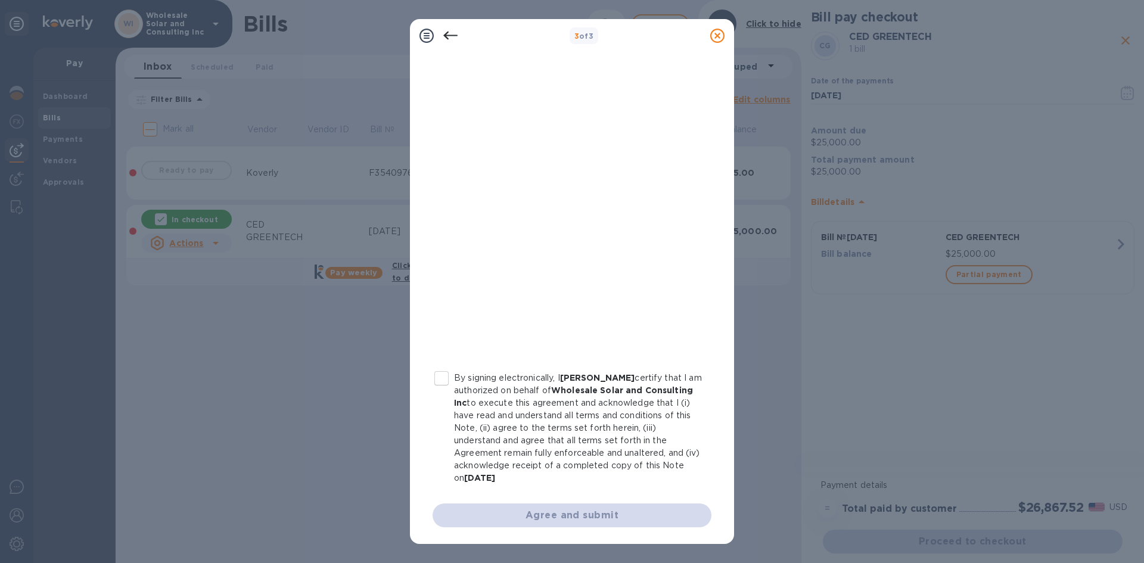
click at [443, 381] on input "By signing electronically, I [PERSON_NAME] certify that I am authorized on beha…" at bounding box center [441, 378] width 25 height 25
checkbox input "true"
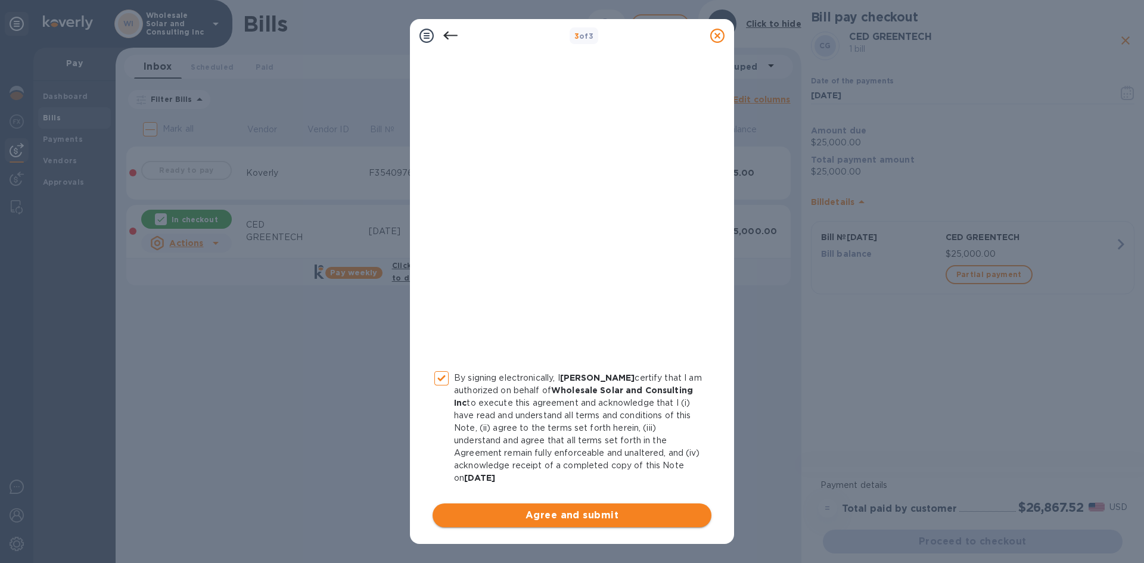
click at [585, 516] on span "Agree and submit" at bounding box center [572, 515] width 260 height 14
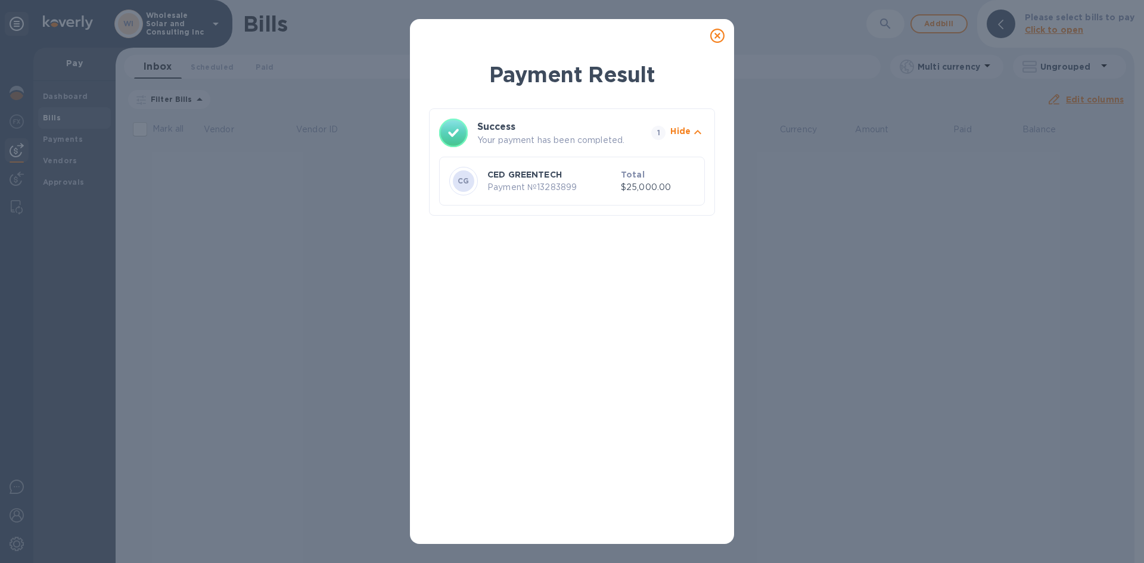
click at [716, 35] on icon at bounding box center [718, 36] width 14 height 14
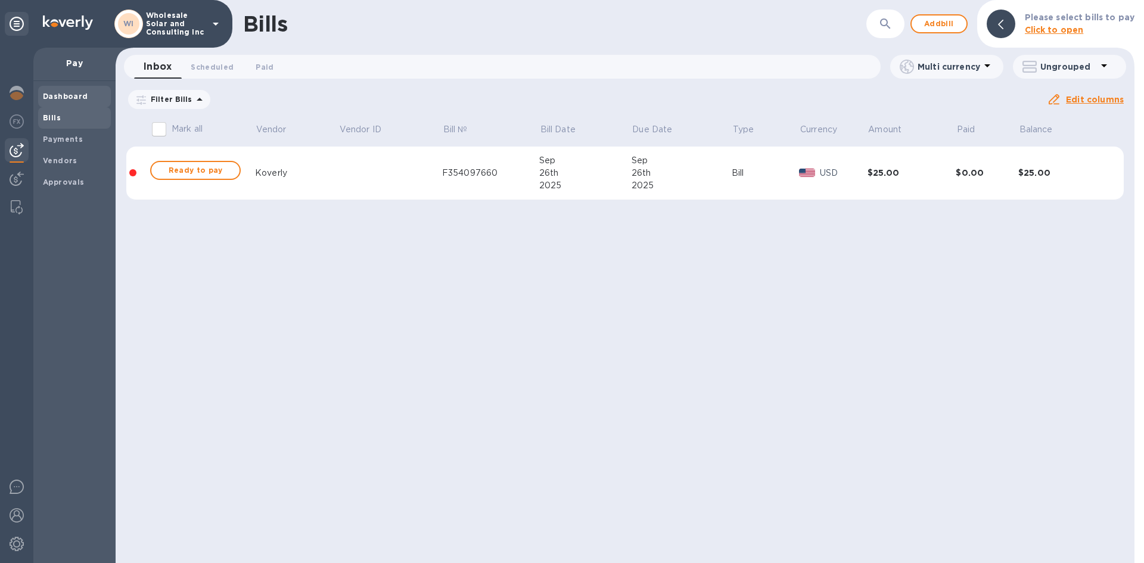
click at [75, 95] on b "Dashboard" at bounding box center [65, 96] width 45 height 9
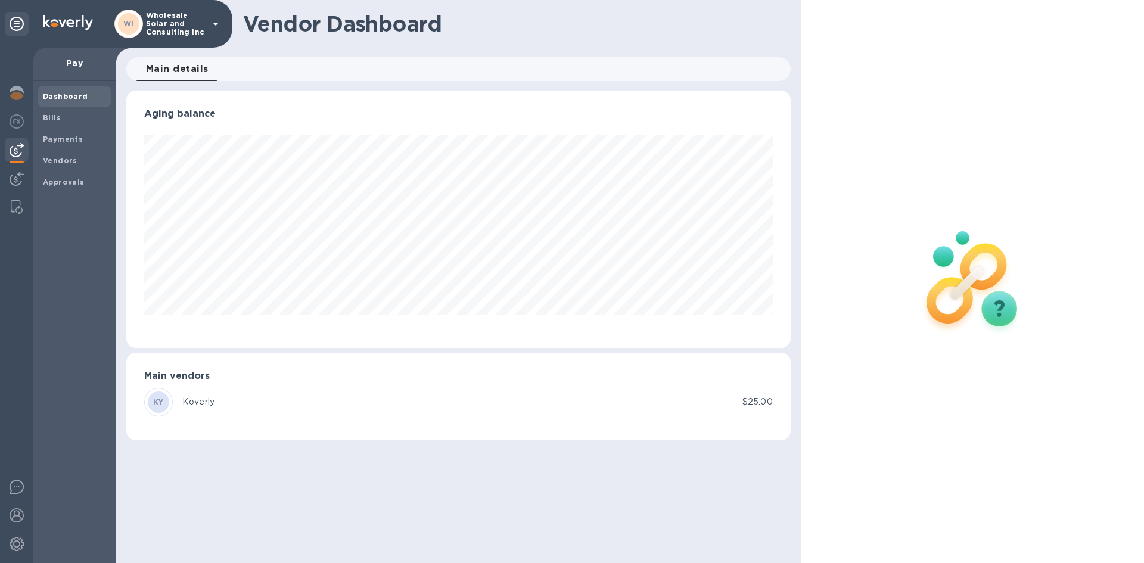
scroll to position [257, 664]
click at [88, 94] on span "Dashboard" at bounding box center [74, 97] width 63 height 12
click at [8, 91] on div at bounding box center [17, 94] width 24 height 26
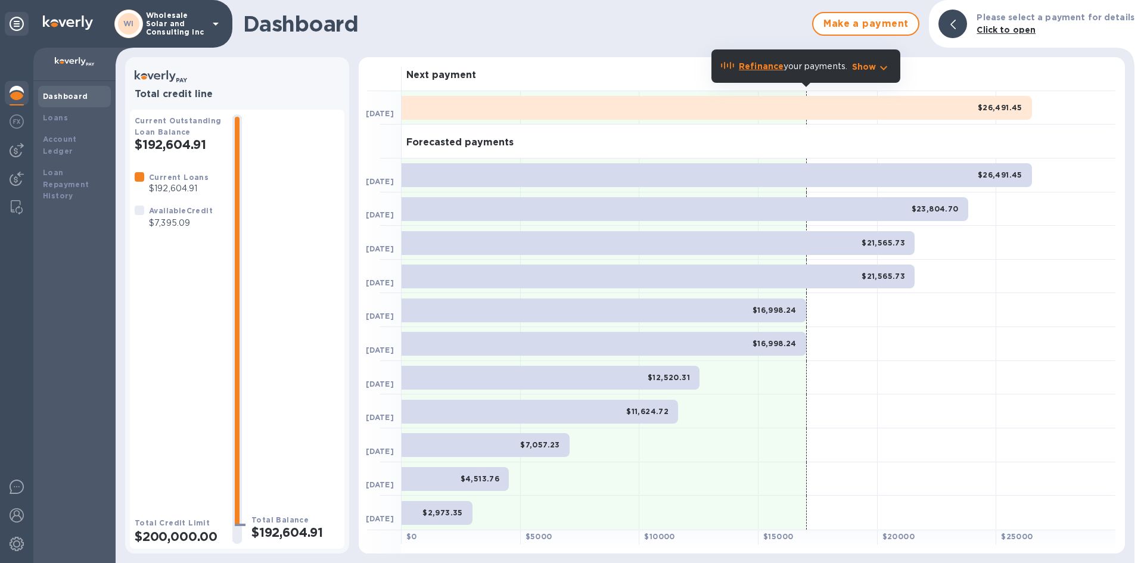
click at [171, 293] on div "Current Loans $192,604.91 Available Credit $7,395.09" at bounding box center [179, 334] width 88 height 327
